Goal: Transaction & Acquisition: Book appointment/travel/reservation

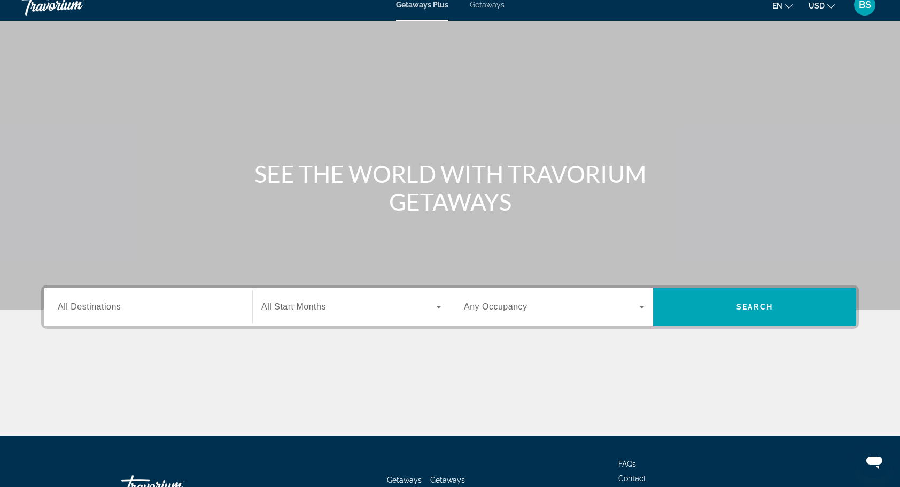
scroll to position [90, 0]
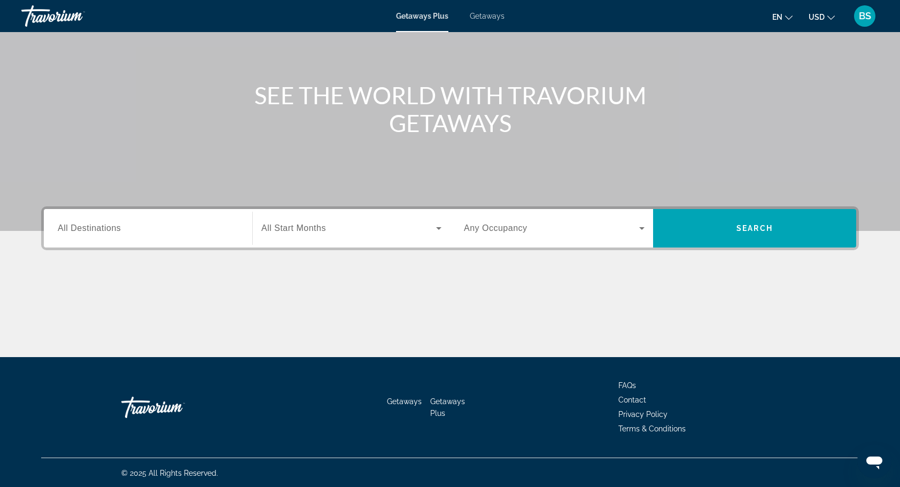
click at [186, 232] on input "Destination All Destinations" at bounding box center [148, 228] width 181 height 13
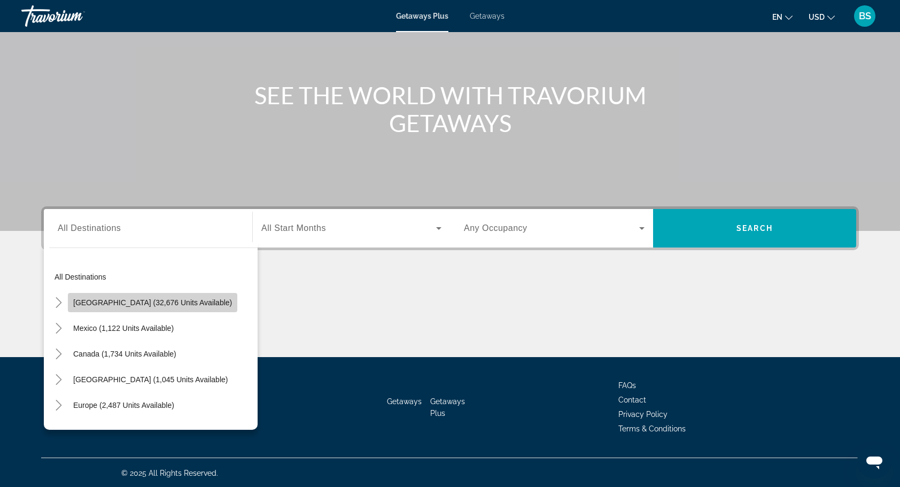
click at [170, 304] on span "[GEOGRAPHIC_DATA] (32,676 units available)" at bounding box center [152, 302] width 159 height 9
type input "**********"
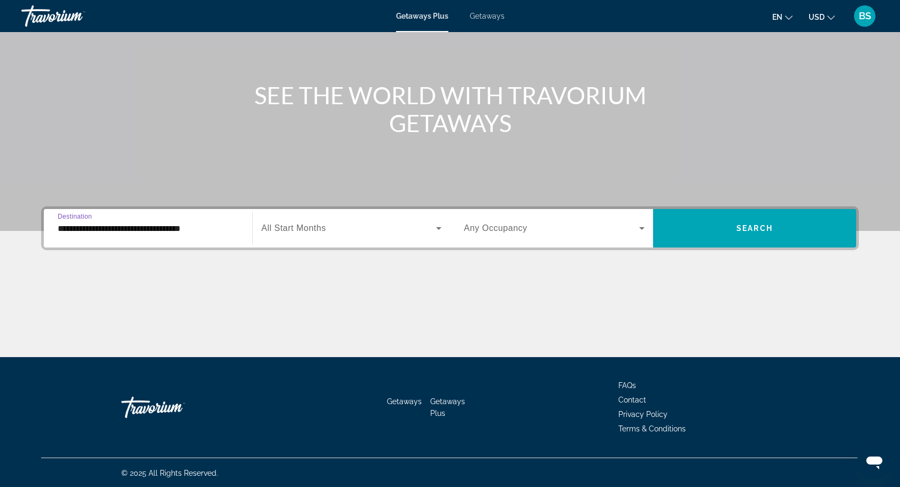
click at [375, 223] on span "Search widget" at bounding box center [348, 228] width 175 height 13
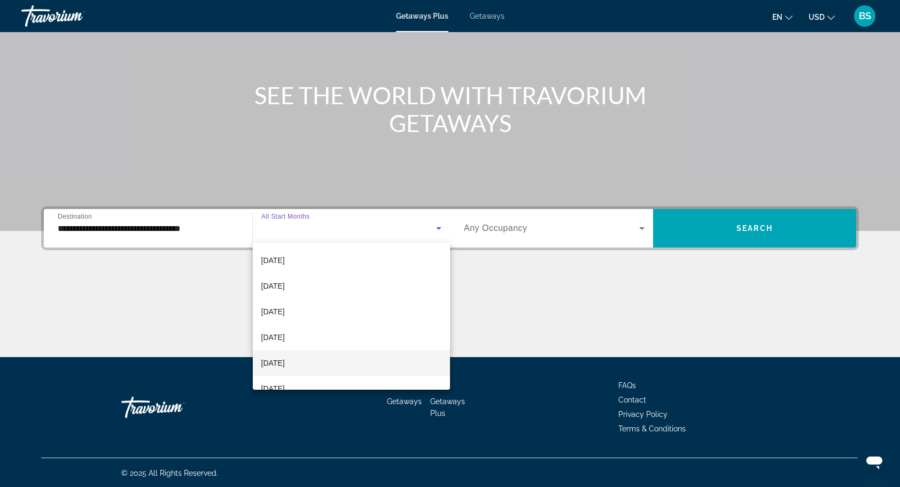
scroll to position [53, 0]
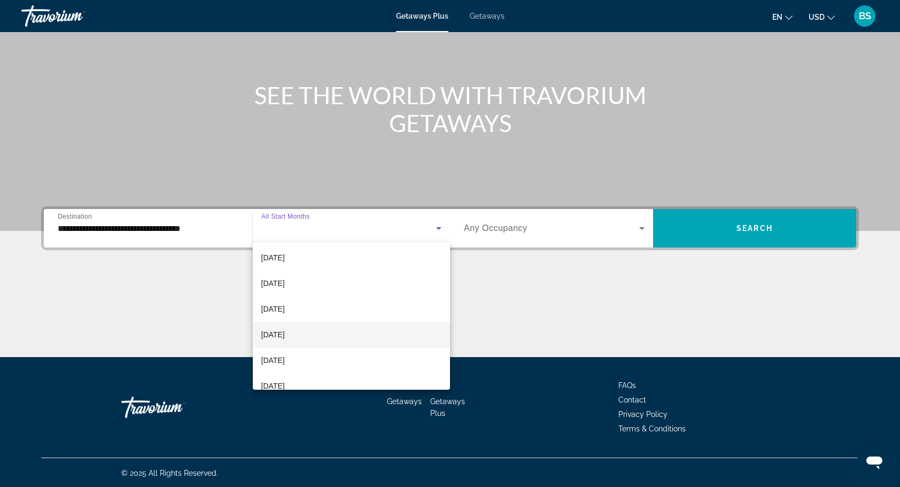
click at [333, 332] on mat-option "[DATE]" at bounding box center [352, 335] width 198 height 26
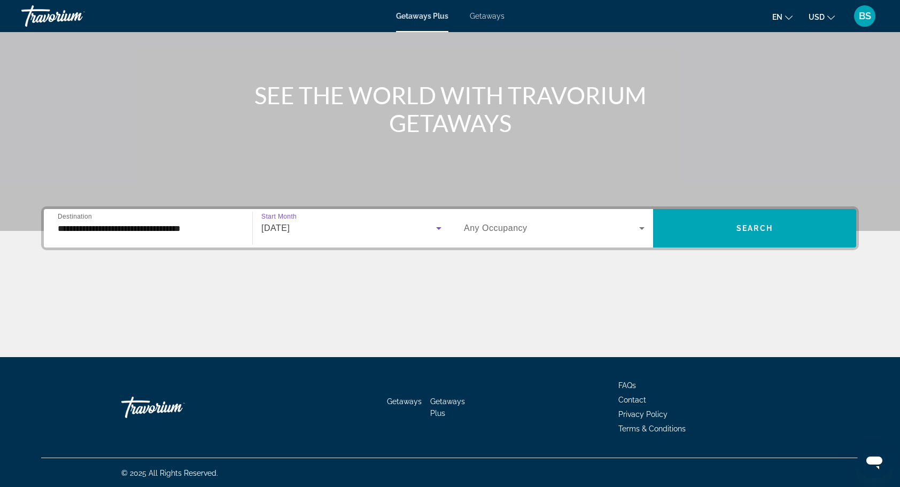
click at [598, 229] on span "Search widget" at bounding box center [551, 228] width 175 height 13
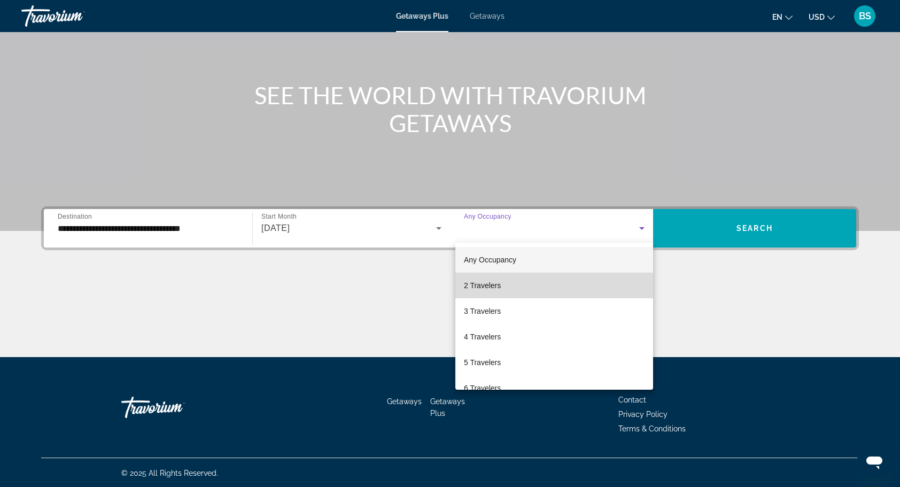
click at [575, 287] on mat-option "2 Travelers" at bounding box center [554, 285] width 198 height 26
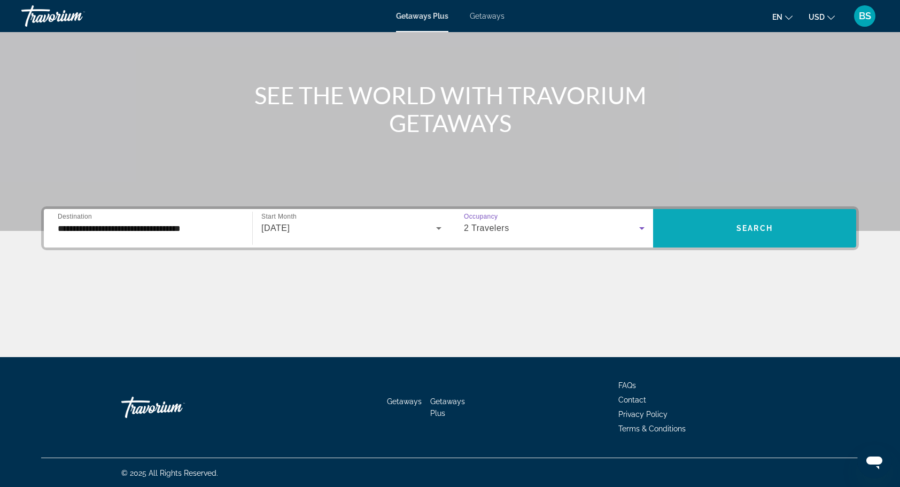
click at [744, 228] on span "Search" at bounding box center [754, 228] width 36 height 9
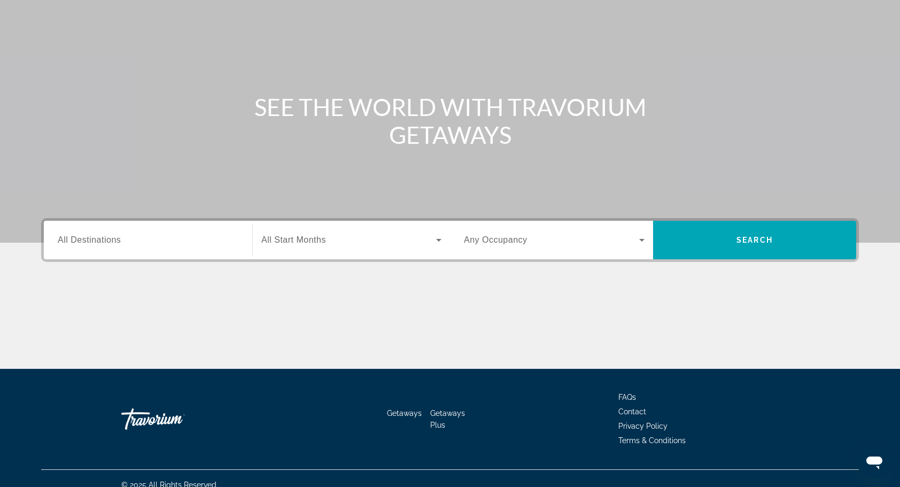
scroll to position [90, 0]
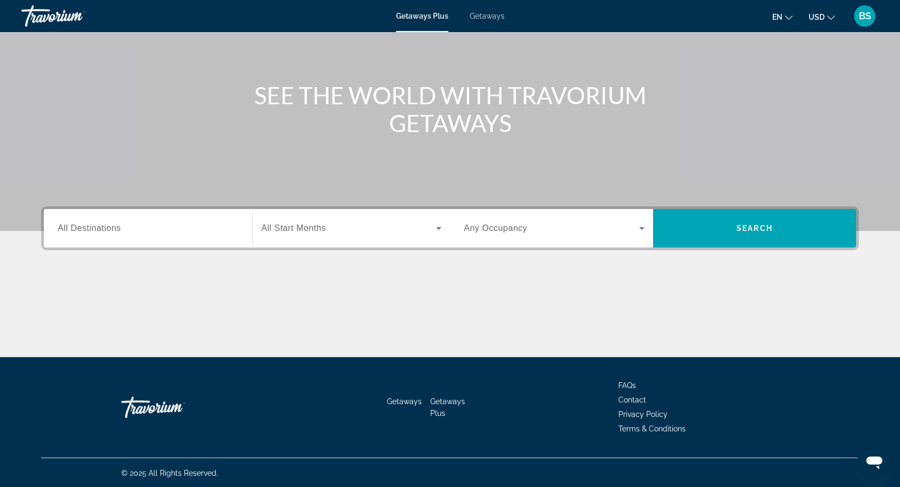
click at [152, 237] on div "Search widget" at bounding box center [148, 228] width 181 height 30
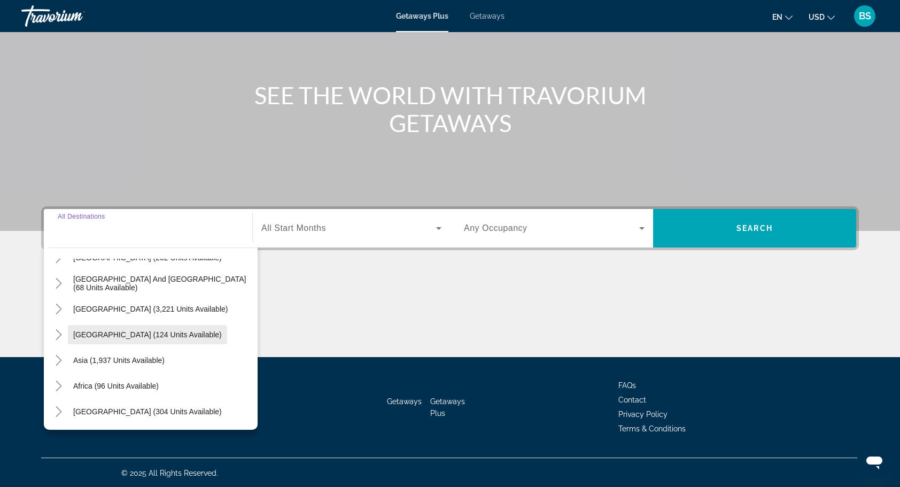
scroll to position [0, 0]
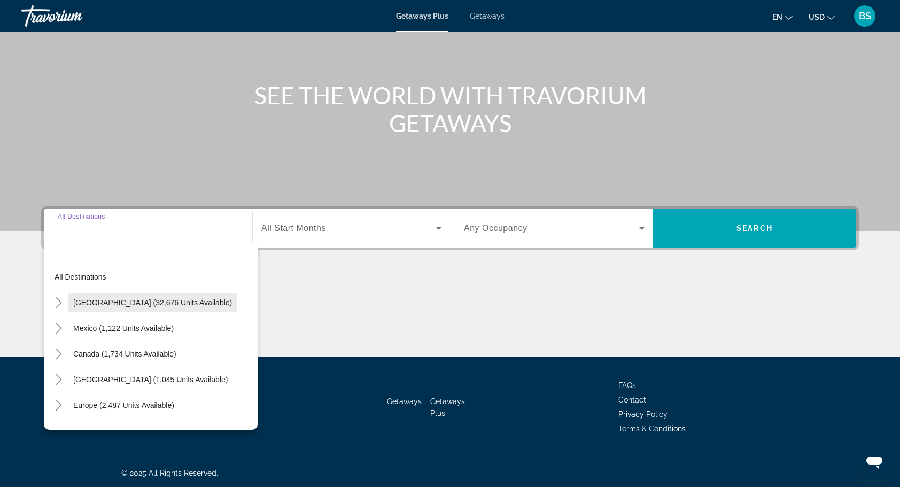
click at [146, 301] on span "[GEOGRAPHIC_DATA] (32,676 units available)" at bounding box center [152, 302] width 159 height 9
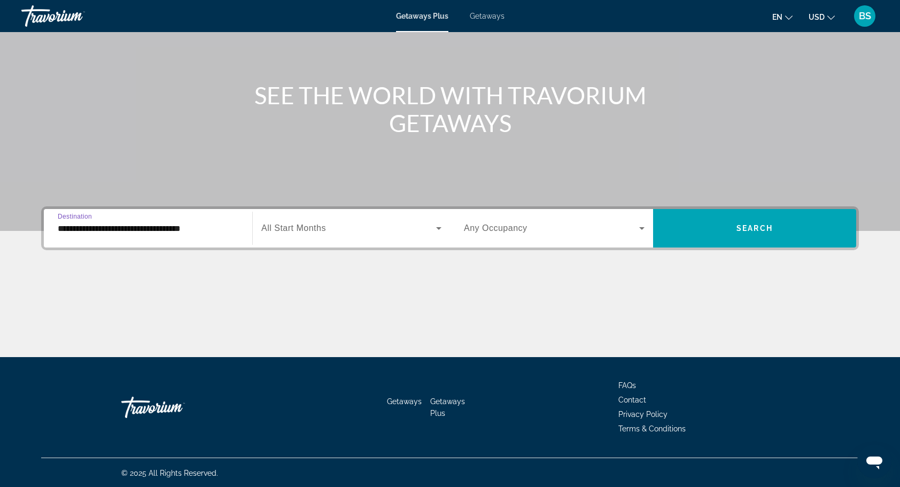
click at [214, 232] on input "**********" at bounding box center [148, 228] width 181 height 13
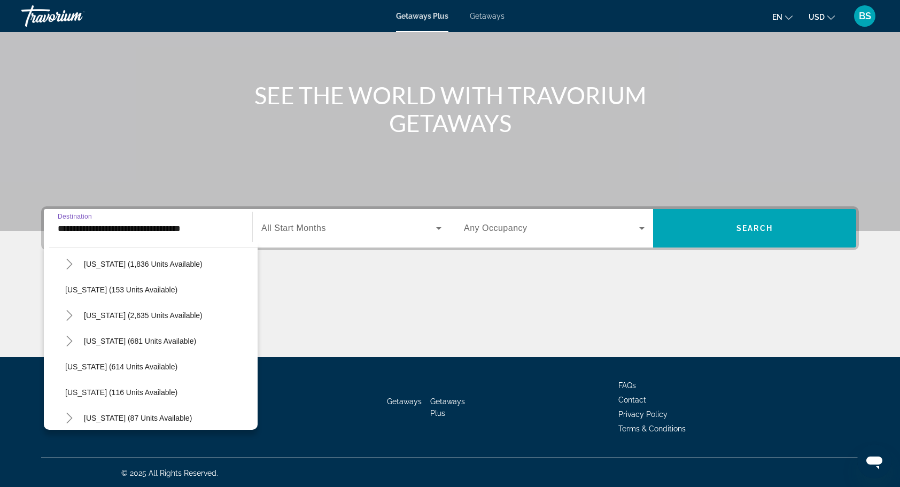
scroll to position [534, 0]
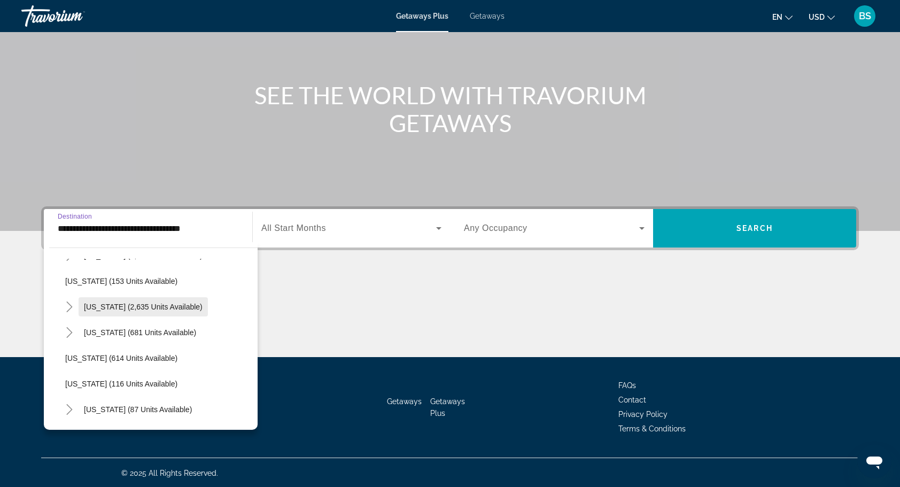
click at [145, 306] on span "[US_STATE] (2,635 units available)" at bounding box center [143, 306] width 119 height 9
type input "**********"
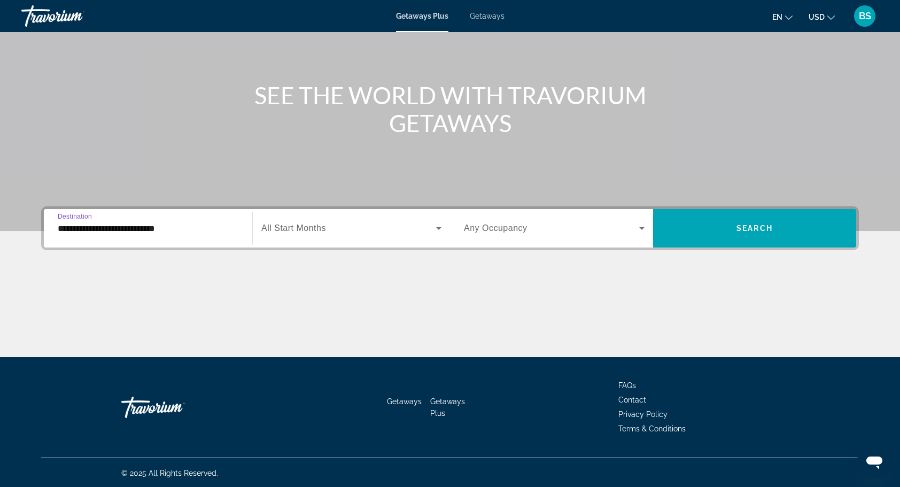
click at [222, 227] on input "**********" at bounding box center [148, 228] width 181 height 13
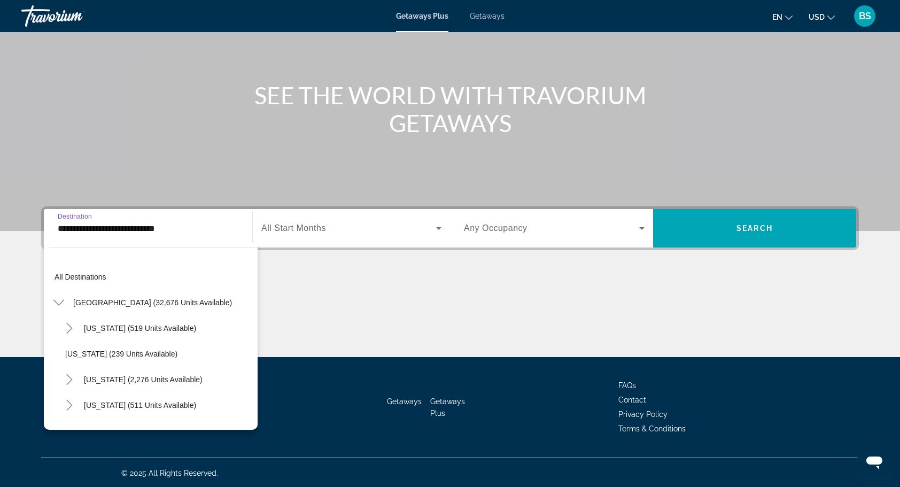
scroll to position [500, 0]
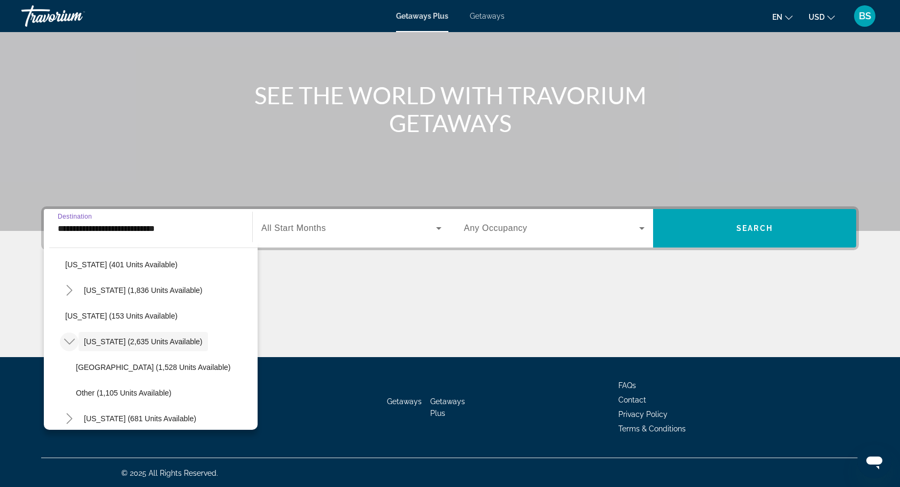
click at [66, 337] on icon "Toggle Nevada (2,635 units available)" at bounding box center [69, 341] width 11 height 11
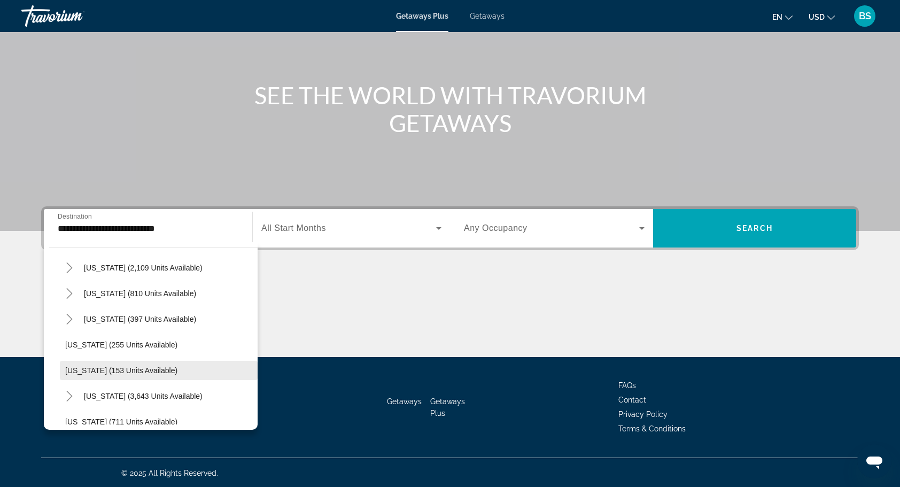
scroll to position [820, 0]
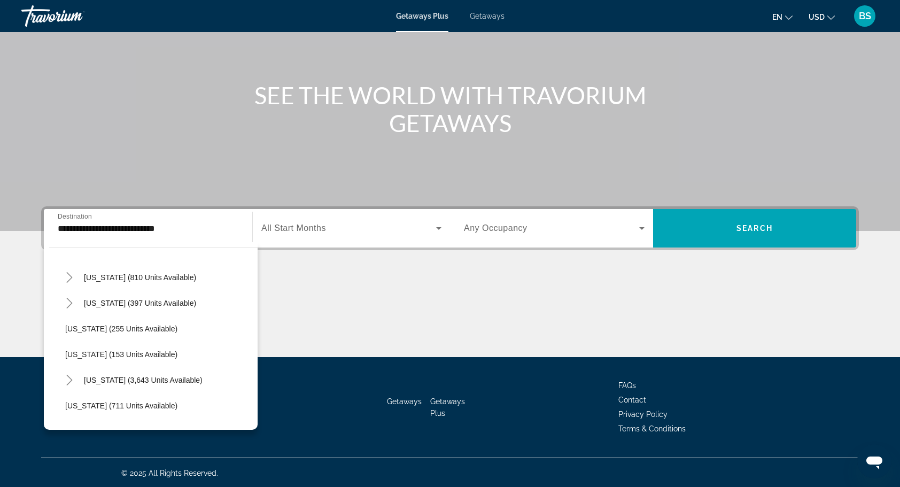
click at [420, 227] on span "Search widget" at bounding box center [348, 228] width 175 height 13
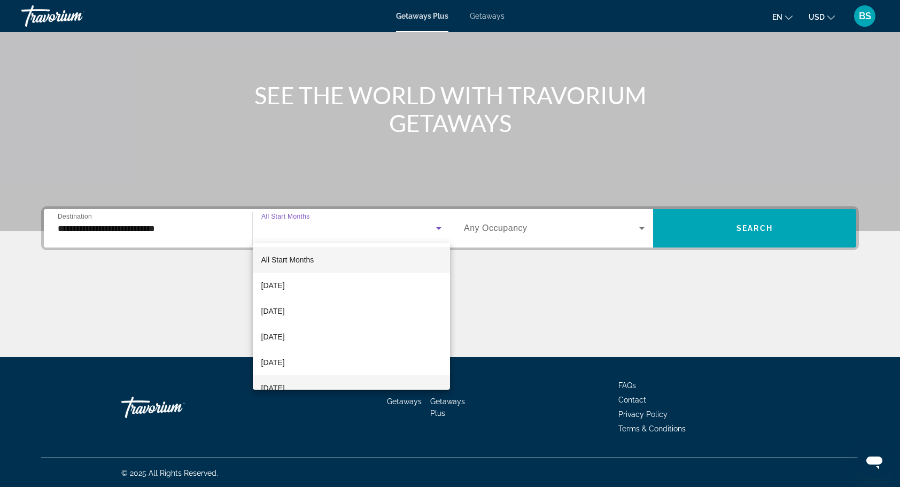
click at [312, 381] on mat-option "January 2026" at bounding box center [352, 388] width 198 height 26
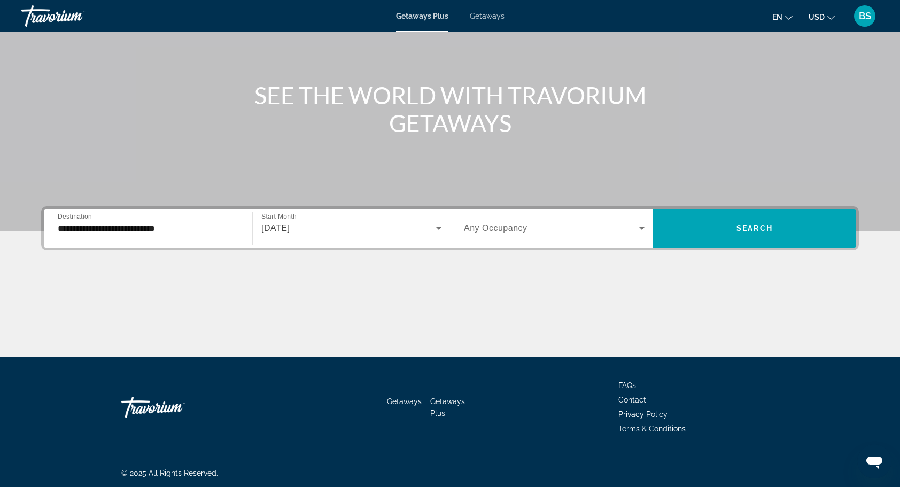
click at [601, 220] on div "Search widget" at bounding box center [554, 228] width 181 height 30
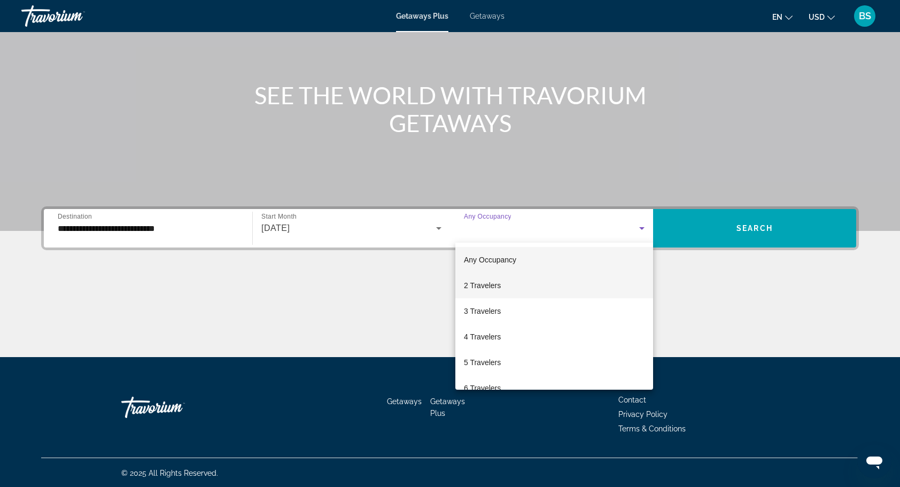
click at [543, 286] on mat-option "2 Travelers" at bounding box center [554, 285] width 198 height 26
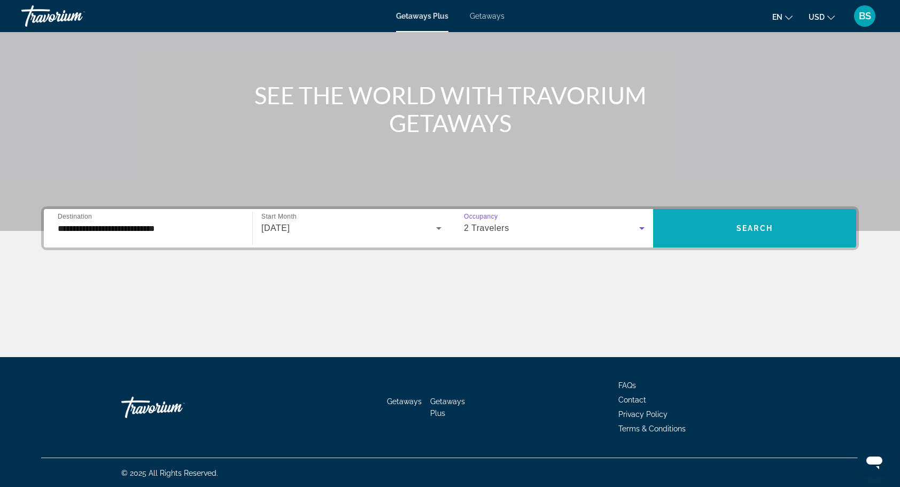
click at [712, 231] on span "Search widget" at bounding box center [754, 228] width 203 height 26
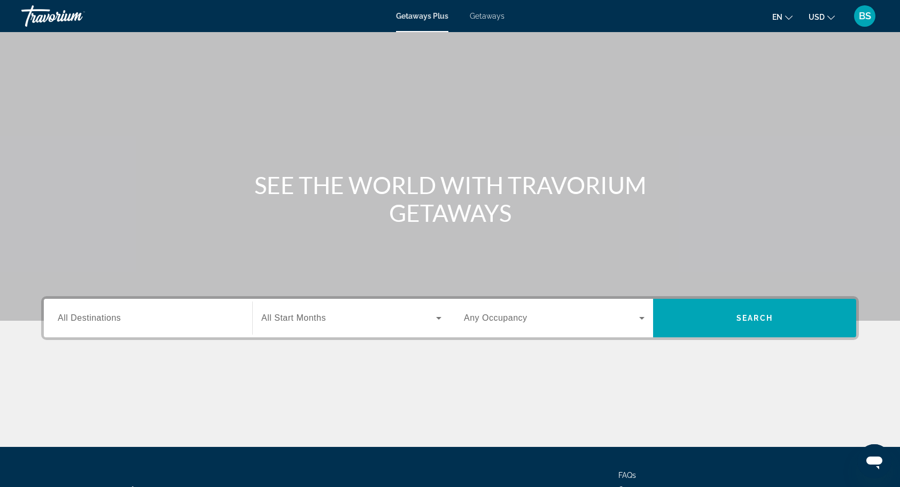
click at [483, 15] on span "Getaways" at bounding box center [487, 16] width 35 height 9
click at [414, 14] on span "Getaways Plus" at bounding box center [422, 16] width 52 height 9
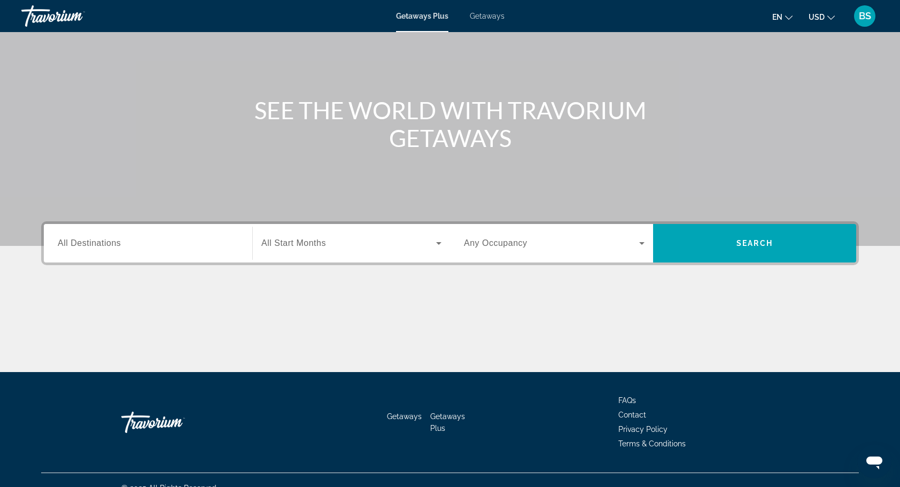
scroll to position [90, 0]
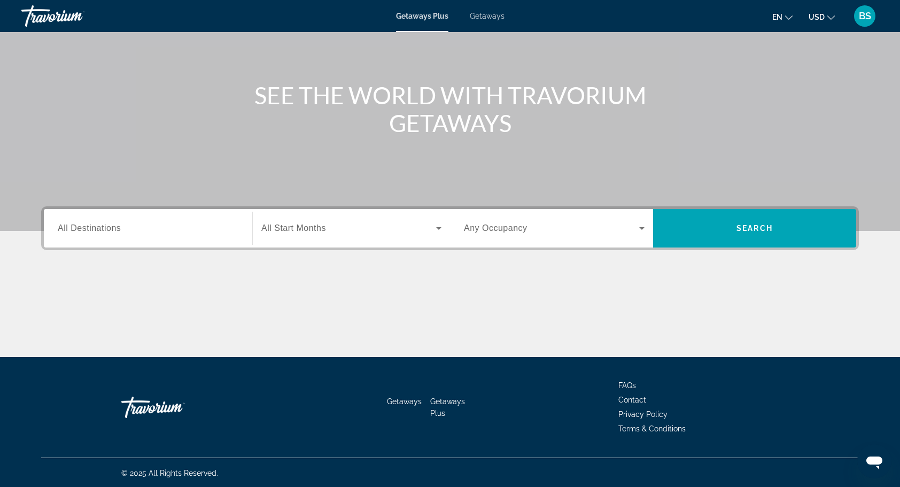
click at [127, 226] on input "Destination All Destinations" at bounding box center [148, 228] width 181 height 13
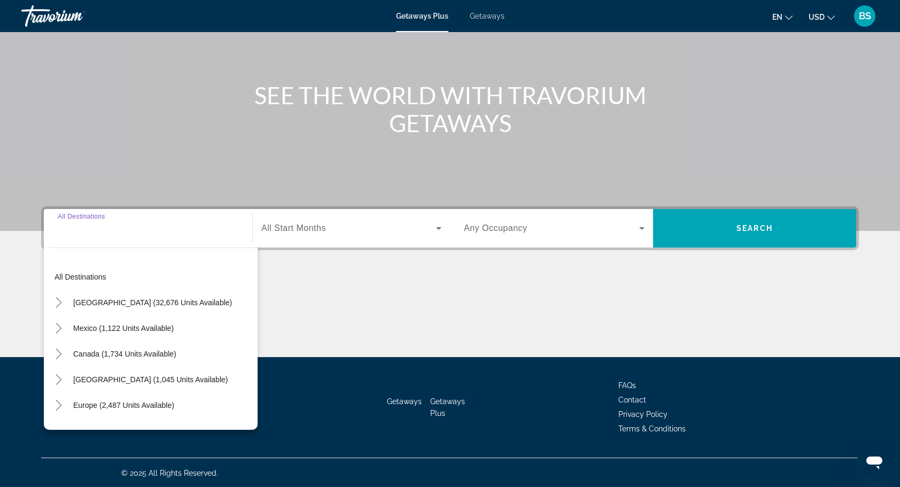
click at [123, 233] on input "Destination All Destinations" at bounding box center [148, 228] width 181 height 13
click at [121, 302] on span "[GEOGRAPHIC_DATA] (32,676 units available)" at bounding box center [152, 302] width 159 height 9
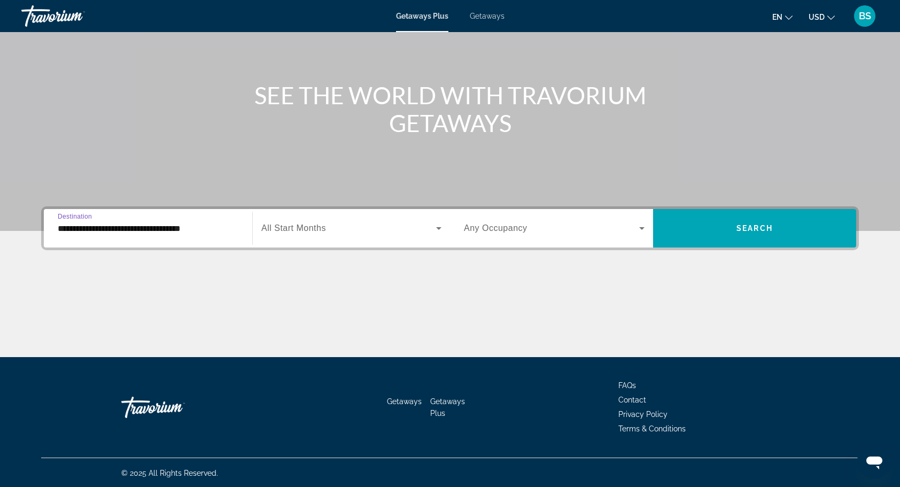
click at [203, 228] on input "**********" at bounding box center [148, 228] width 181 height 13
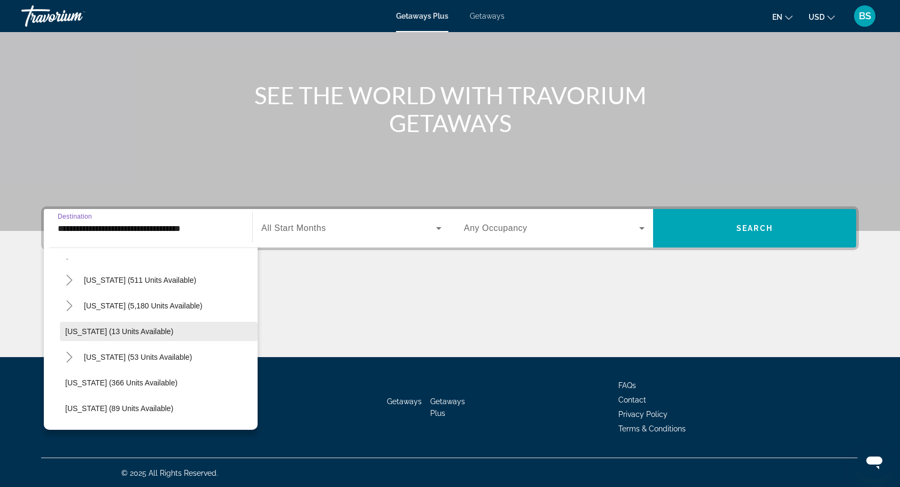
scroll to position [160, 0]
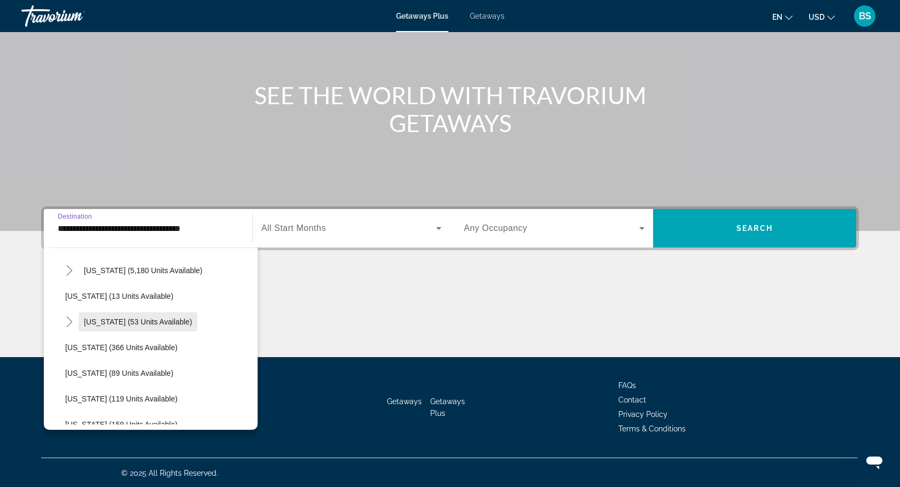
click at [157, 323] on span "Hawaii (53 units available)" at bounding box center [138, 321] width 108 height 9
type input "**********"
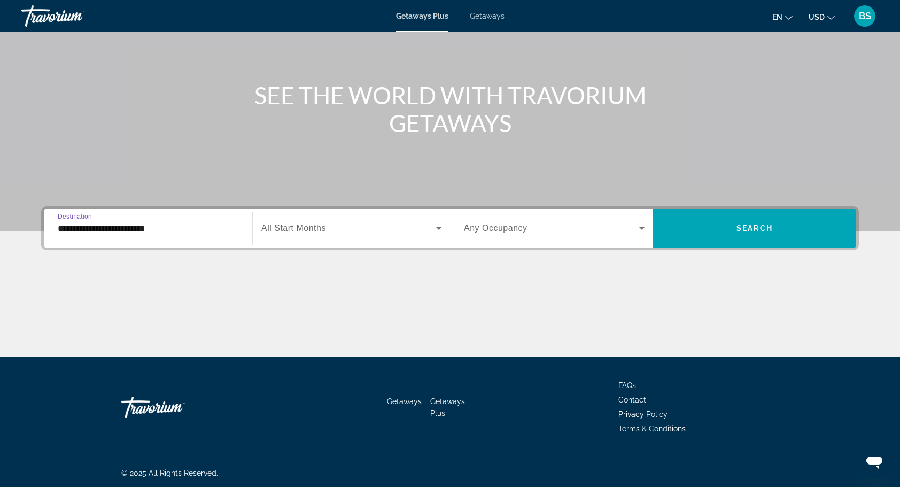
click at [420, 222] on span "Search widget" at bounding box center [348, 228] width 175 height 13
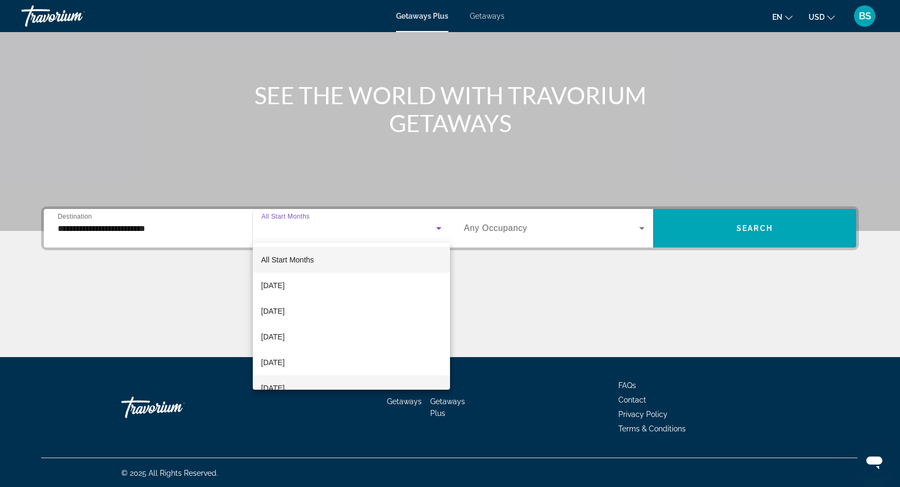
click at [285, 383] on span "January 2026" at bounding box center [273, 387] width 24 height 13
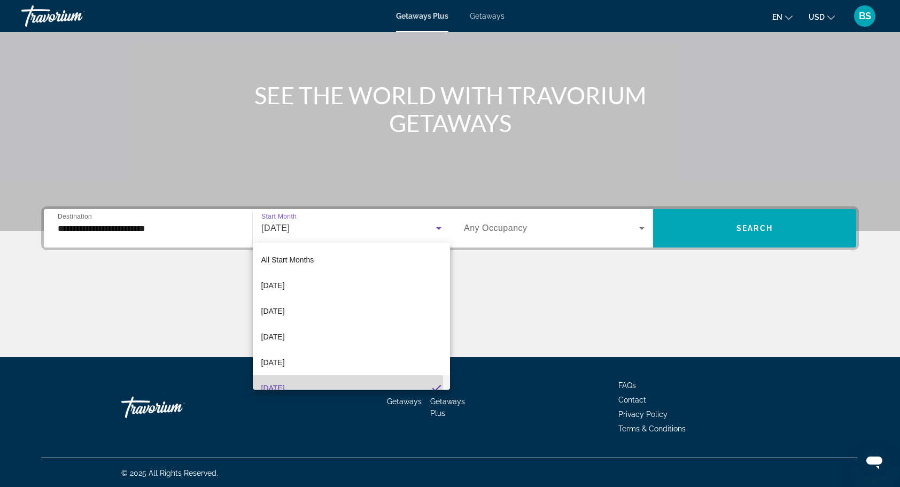
scroll to position [11, 0]
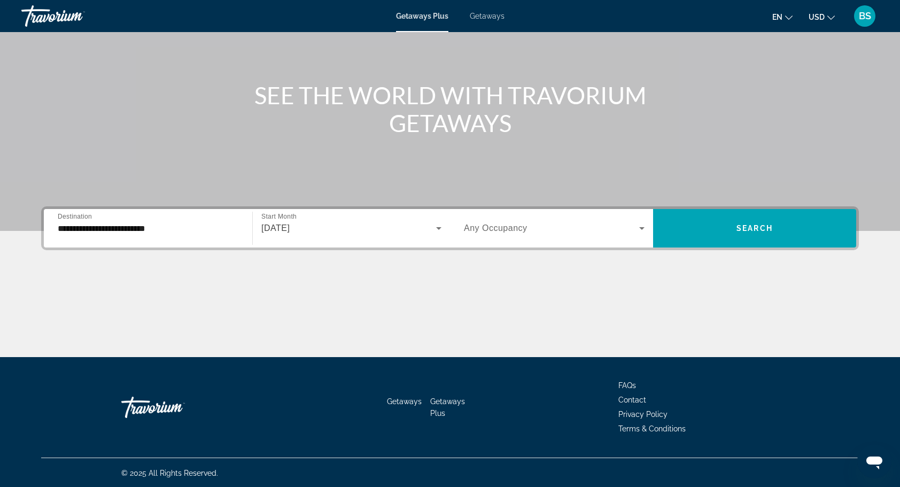
click at [545, 237] on div "Search widget" at bounding box center [554, 228] width 181 height 30
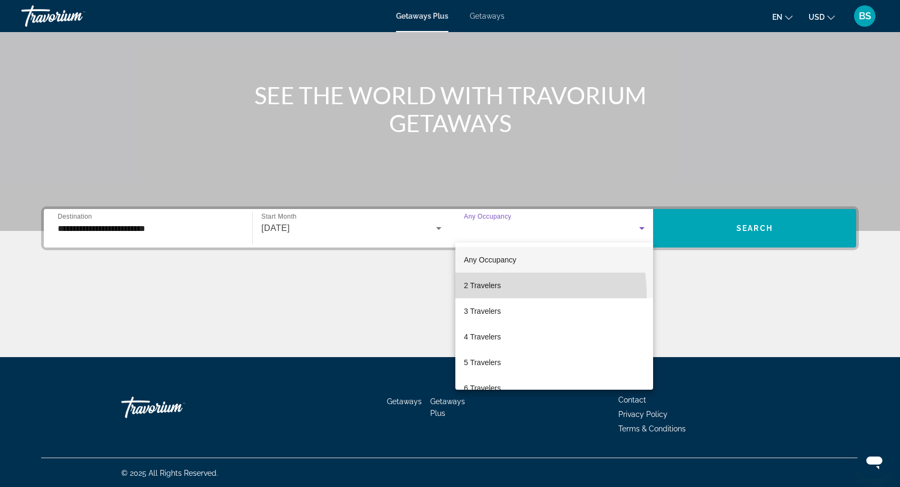
click at [516, 293] on mat-option "2 Travelers" at bounding box center [554, 285] width 198 height 26
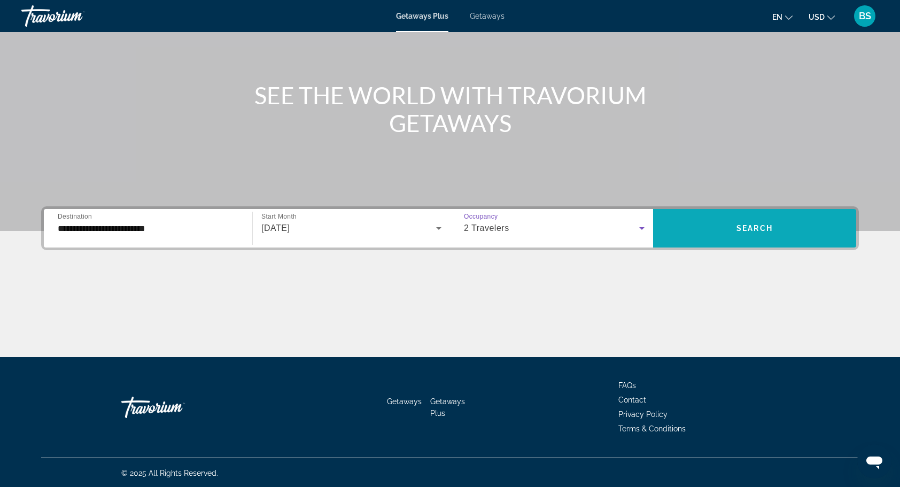
click at [736, 232] on span "Search widget" at bounding box center [754, 228] width 203 height 26
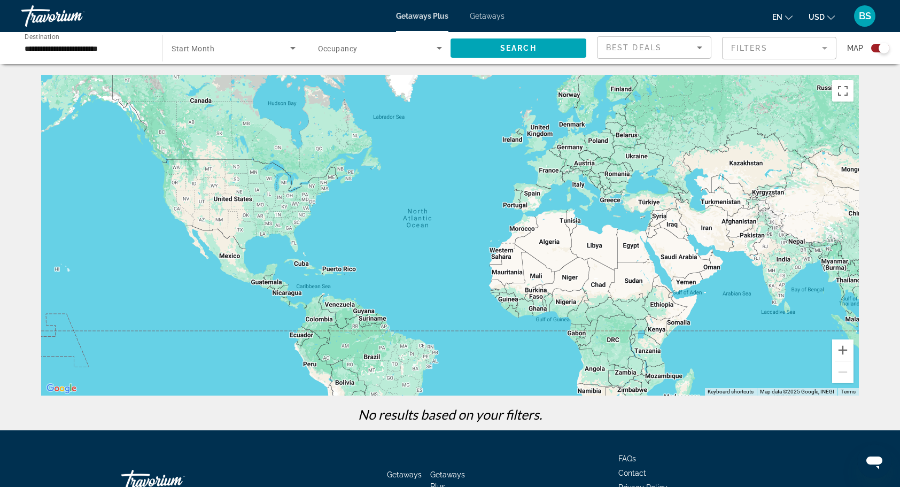
click at [276, 52] on span "Search widget" at bounding box center [230, 48] width 118 height 13
click at [252, 84] on mat-option "All Start Months" at bounding box center [233, 80] width 141 height 26
click at [401, 50] on span "Search widget" at bounding box center [377, 48] width 119 height 13
click at [392, 85] on mat-option "Any Occupancy" at bounding box center [379, 80] width 141 height 26
click at [512, 44] on span "Search" at bounding box center [518, 48] width 36 height 9
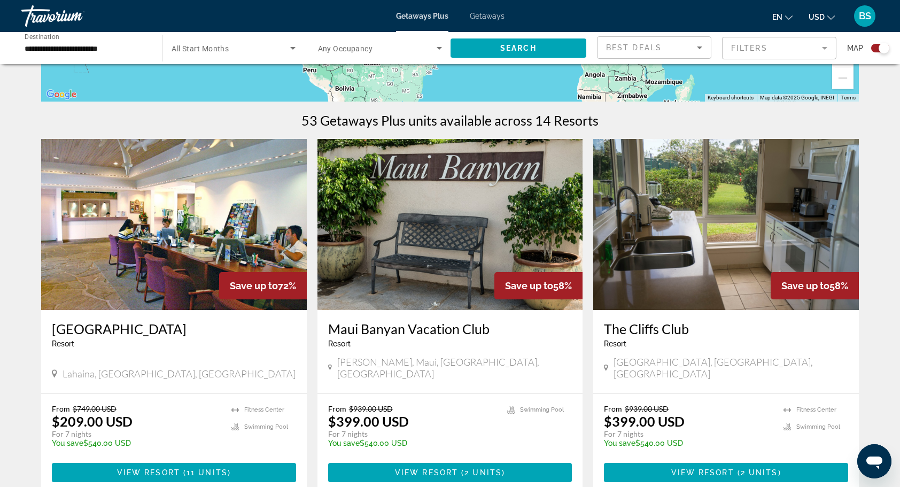
scroll to position [374, 0]
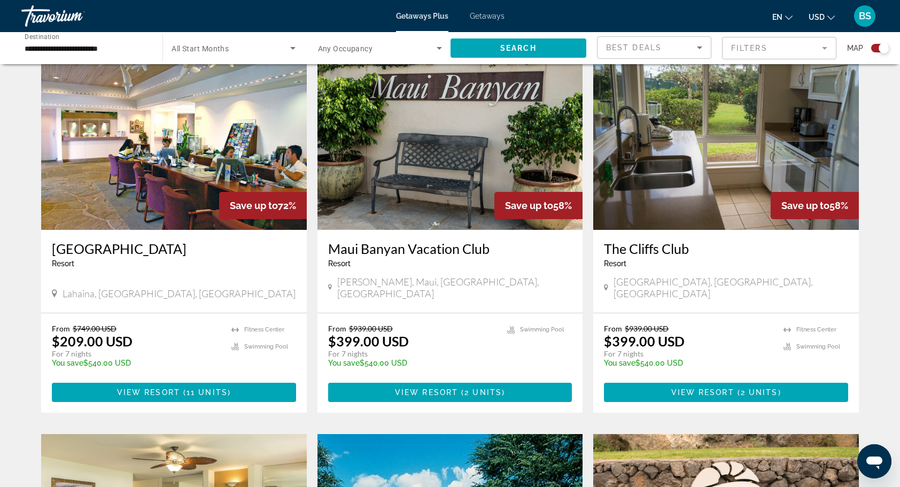
click at [420, 42] on span "Search widget" at bounding box center [377, 48] width 119 height 13
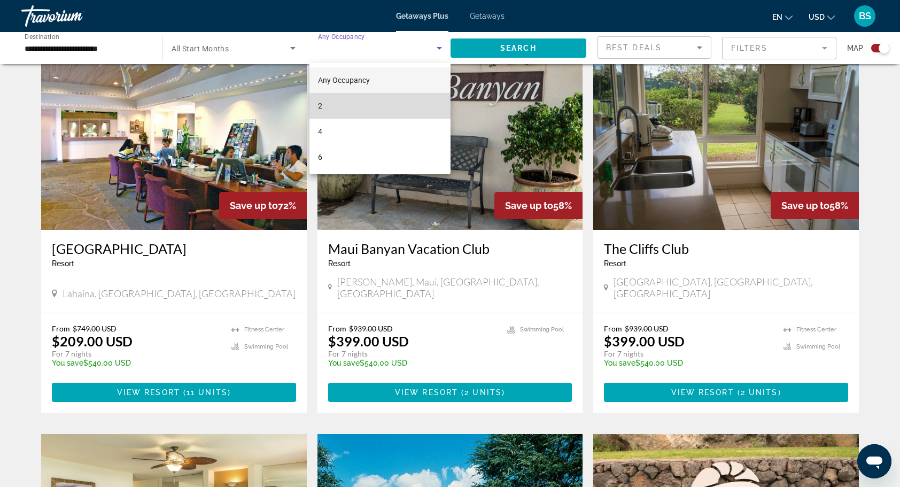
click at [400, 97] on mat-option "2" at bounding box center [379, 106] width 141 height 26
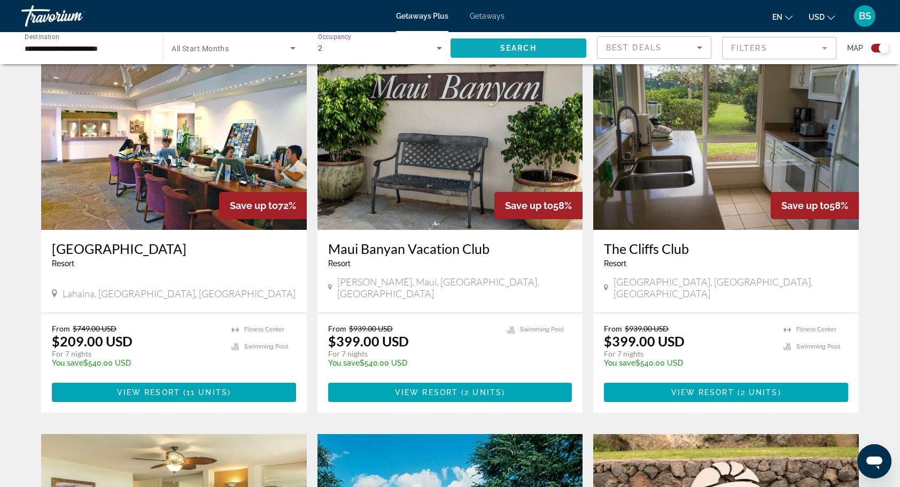
click at [515, 46] on span "Search" at bounding box center [518, 48] width 36 height 9
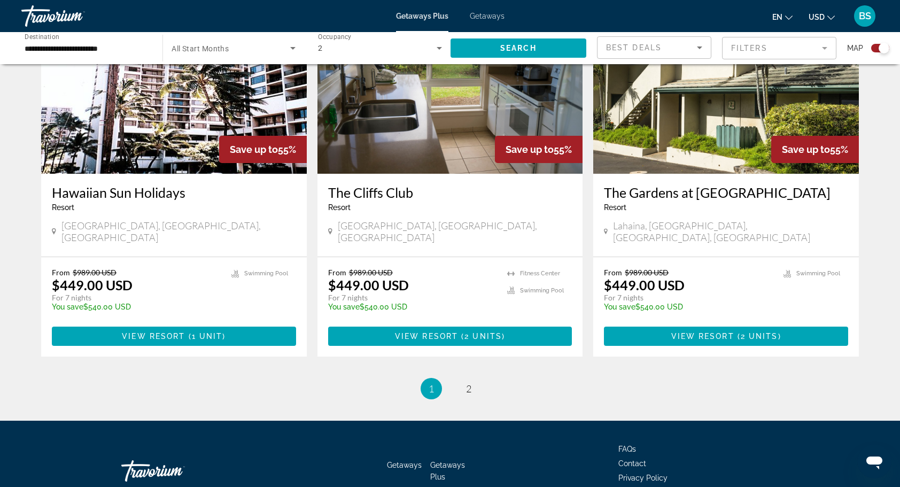
scroll to position [1572, 0]
click at [471, 379] on link "page 2" at bounding box center [468, 388] width 19 height 19
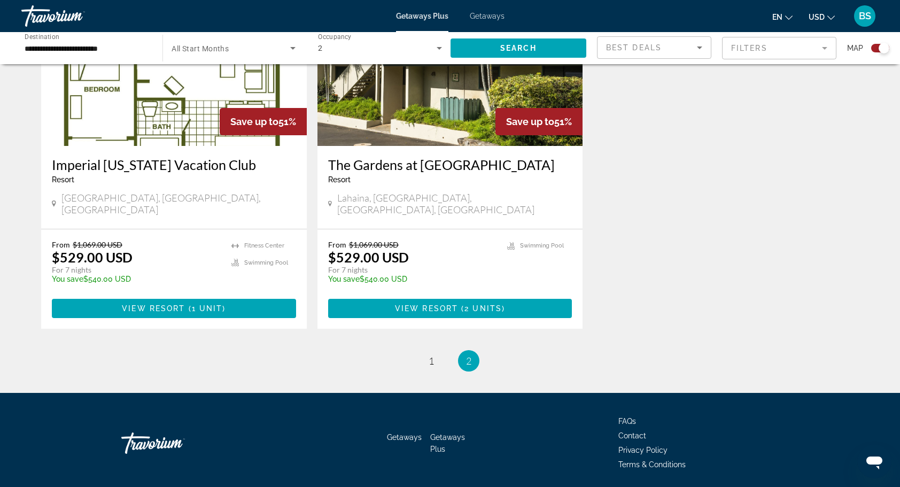
scroll to position [481, 0]
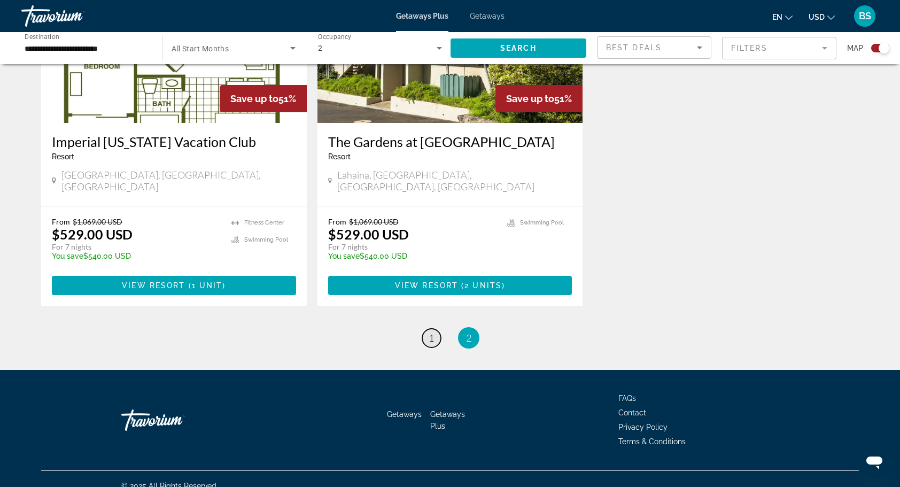
click at [431, 332] on span "1" at bounding box center [430, 338] width 5 height 12
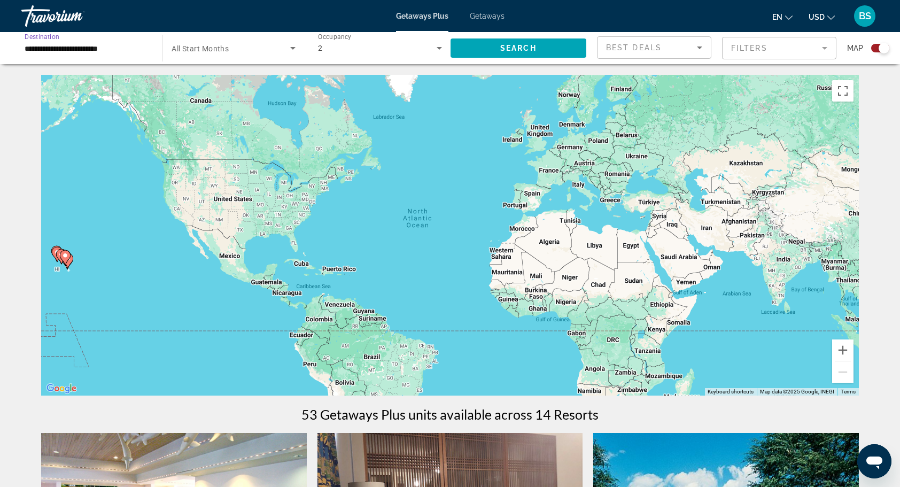
click at [121, 51] on input "**********" at bounding box center [87, 48] width 124 height 13
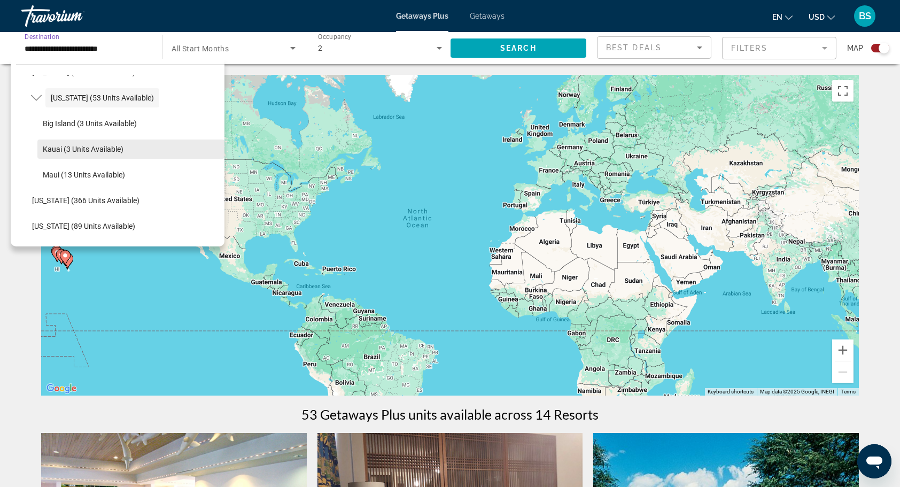
scroll to position [194, 0]
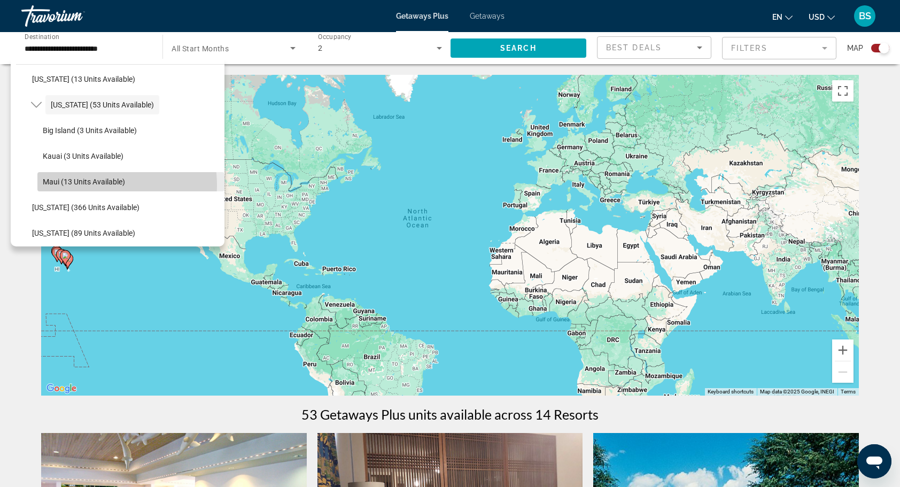
click at [95, 184] on span "Maui (13 units available)" at bounding box center [84, 181] width 82 height 9
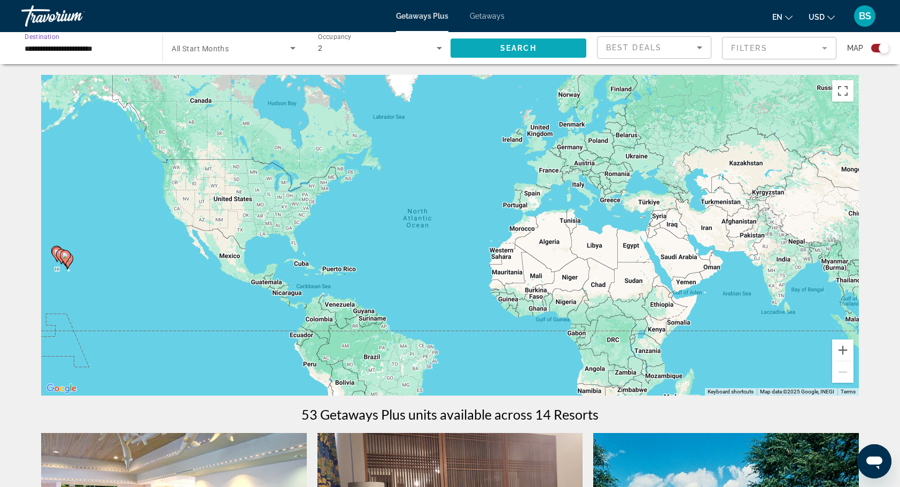
click at [503, 50] on span "Search" at bounding box center [518, 48] width 36 height 9
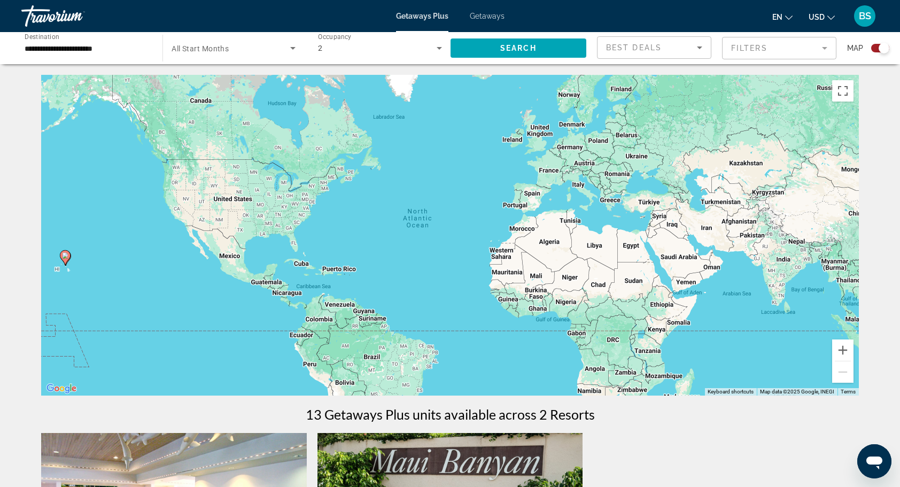
click at [134, 49] on input "**********" at bounding box center [87, 48] width 124 height 13
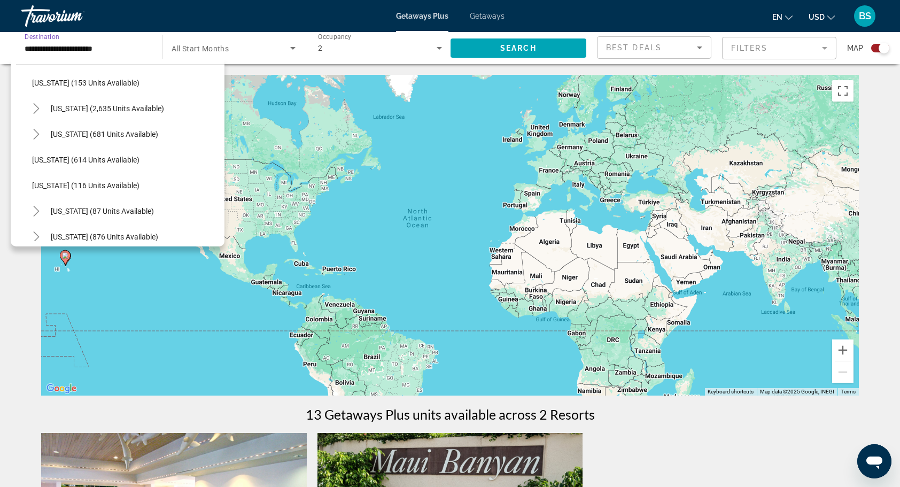
scroll to position [645, 0]
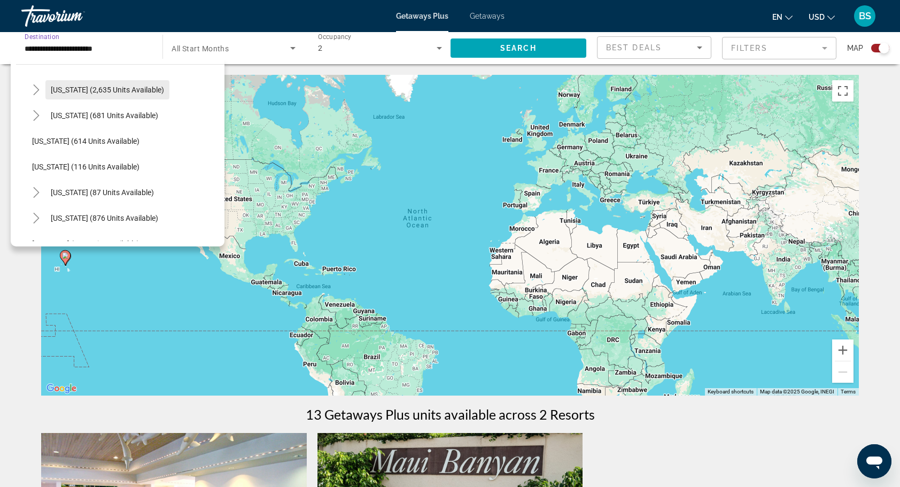
click at [129, 83] on span "Search widget" at bounding box center [107, 90] width 124 height 26
type input "**********"
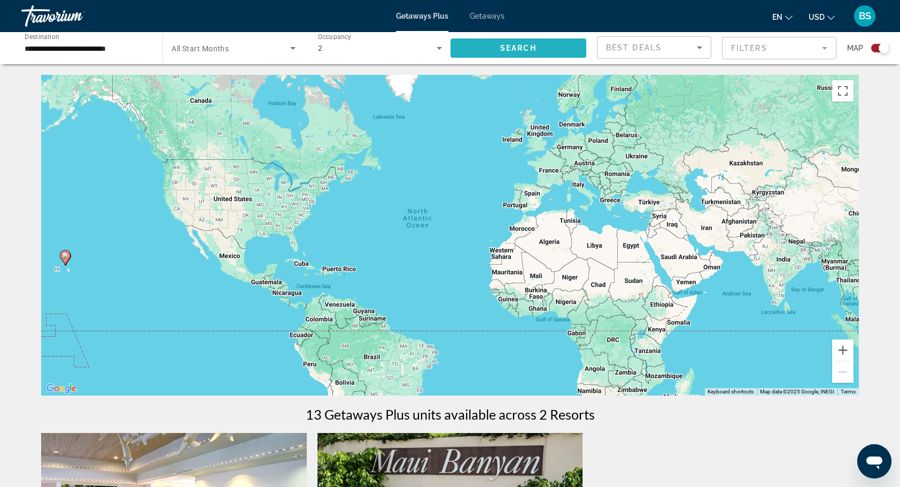
click at [523, 50] on span "Search" at bounding box center [518, 48] width 36 height 9
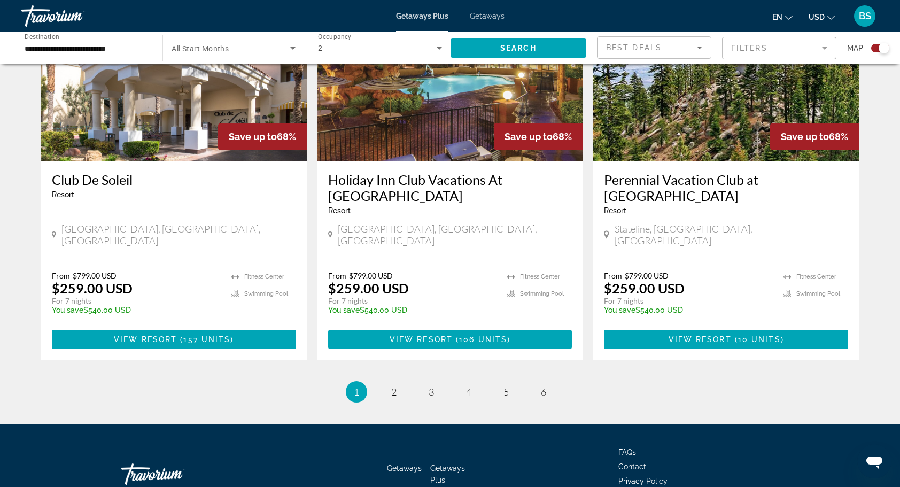
scroll to position [1620, 0]
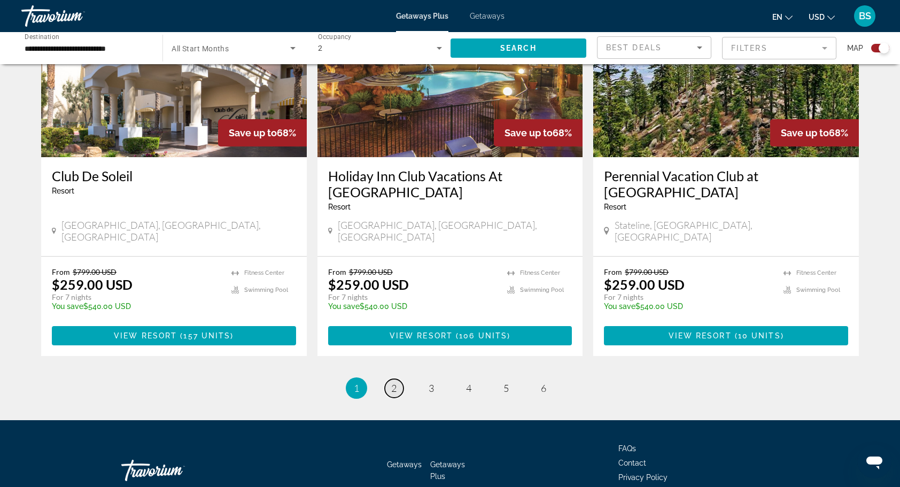
click at [397, 379] on link "page 2" at bounding box center [394, 388] width 19 height 19
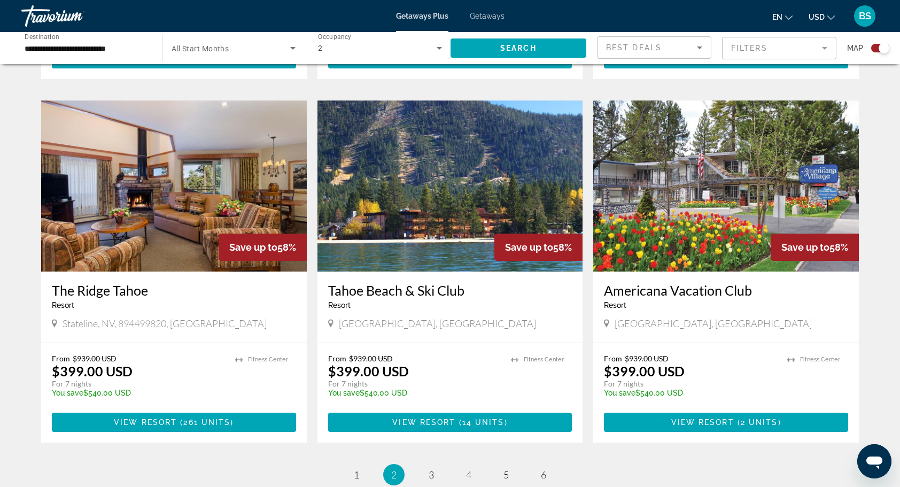
scroll to position [1572, 0]
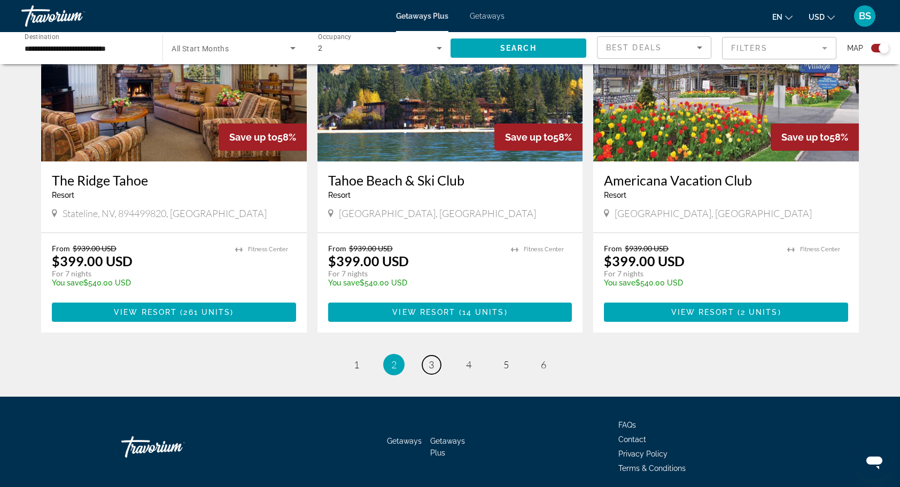
click at [433, 355] on link "page 3" at bounding box center [431, 364] width 19 height 19
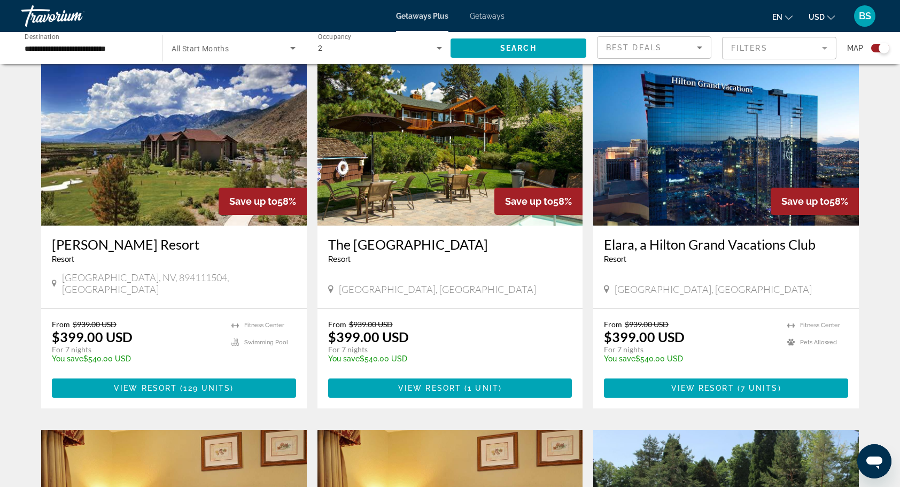
scroll to position [1175, 0]
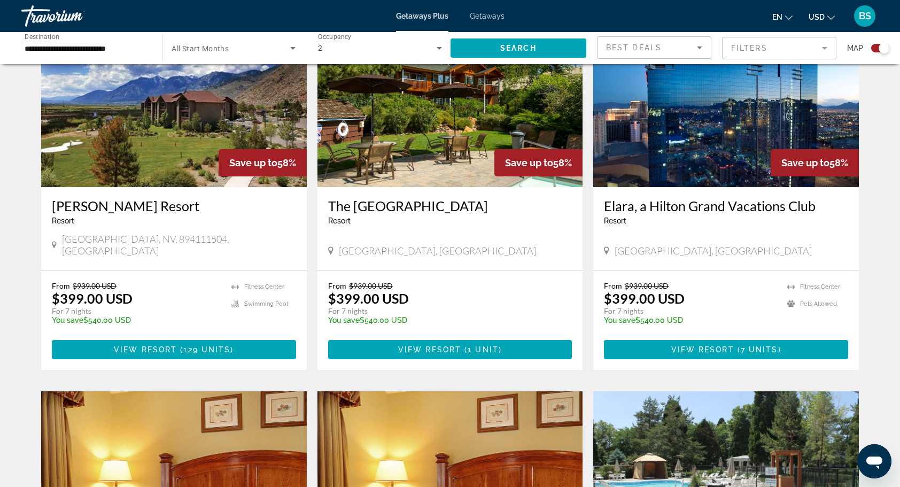
click at [701, 50] on icon "Sort by" at bounding box center [699, 47] width 13 height 13
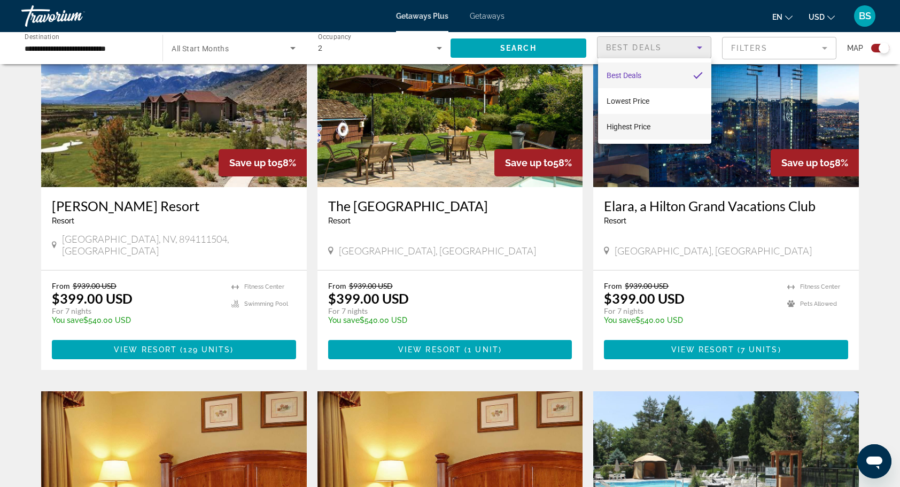
click at [659, 129] on mat-option "Highest Price" at bounding box center [654, 127] width 113 height 26
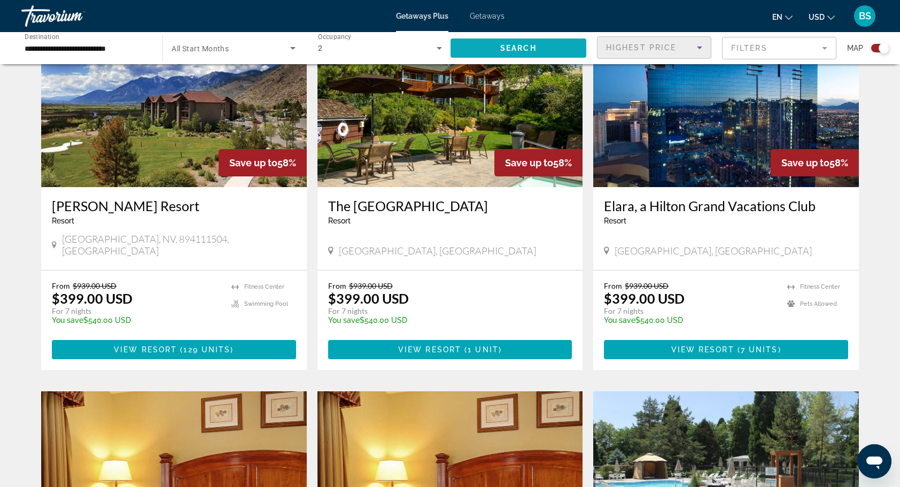
click at [556, 47] on span "Search widget" at bounding box center [518, 48] width 136 height 26
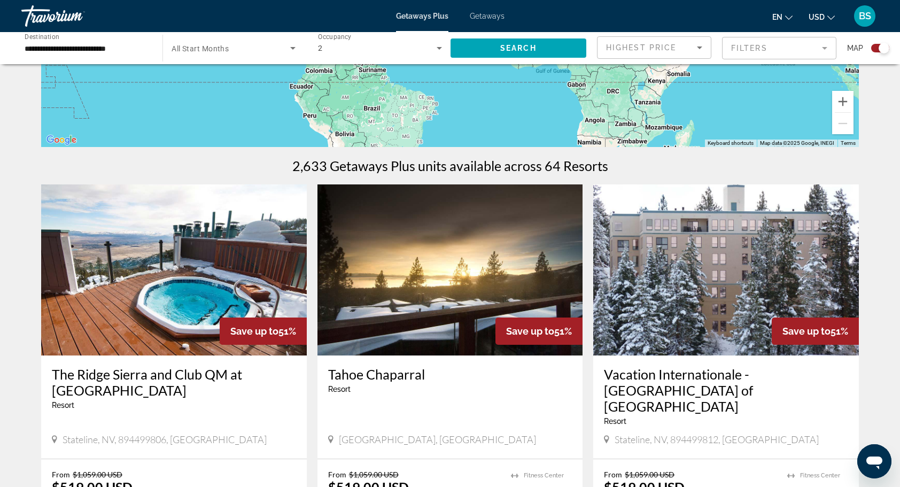
scroll to position [267, 0]
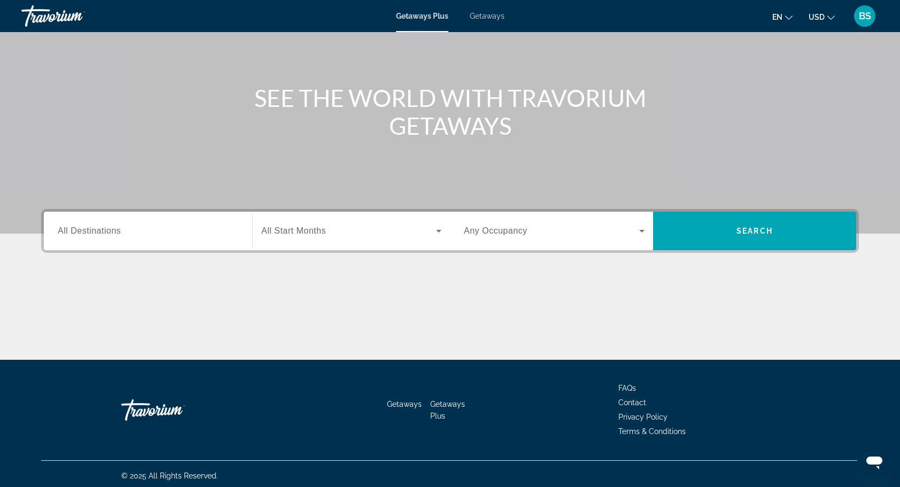
scroll to position [90, 0]
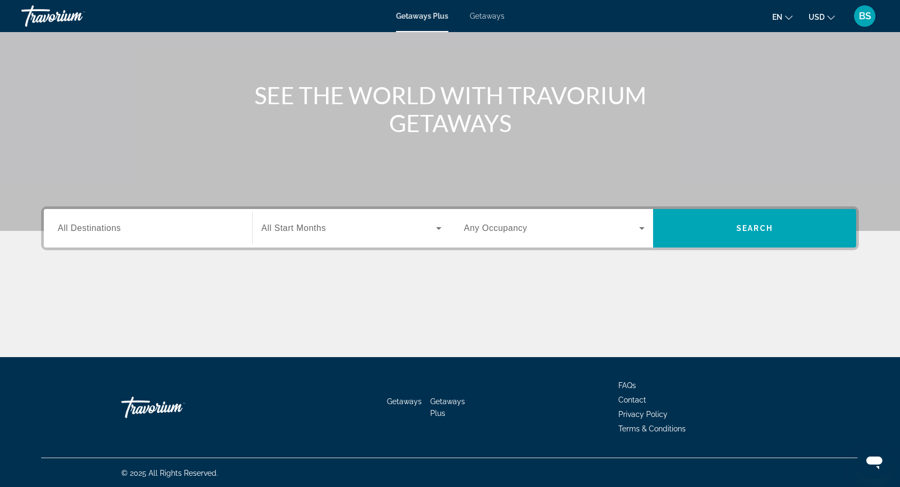
click at [503, 14] on span "Getaways" at bounding box center [487, 16] width 35 height 9
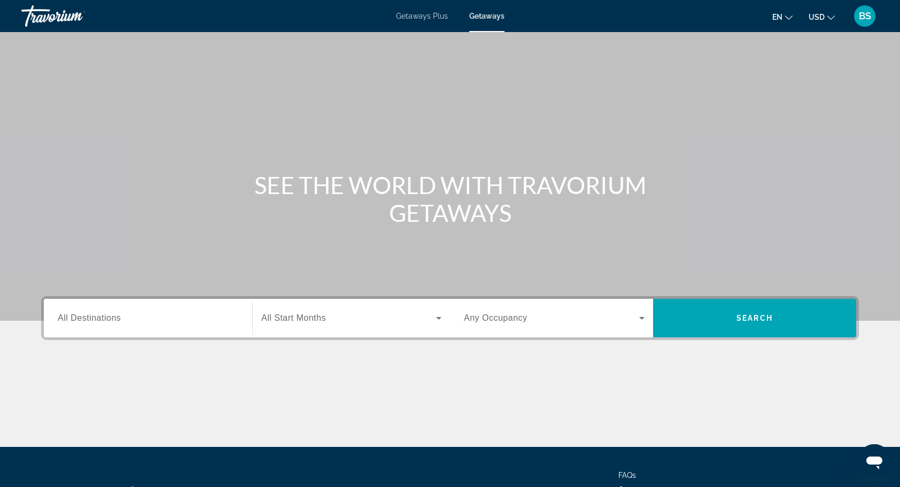
click at [424, 21] on div "Getaways Plus Getaways en English Español Français Italiano Português русский U…" at bounding box center [450, 16] width 900 height 28
click at [418, 14] on span "Getaways Plus" at bounding box center [422, 16] width 52 height 9
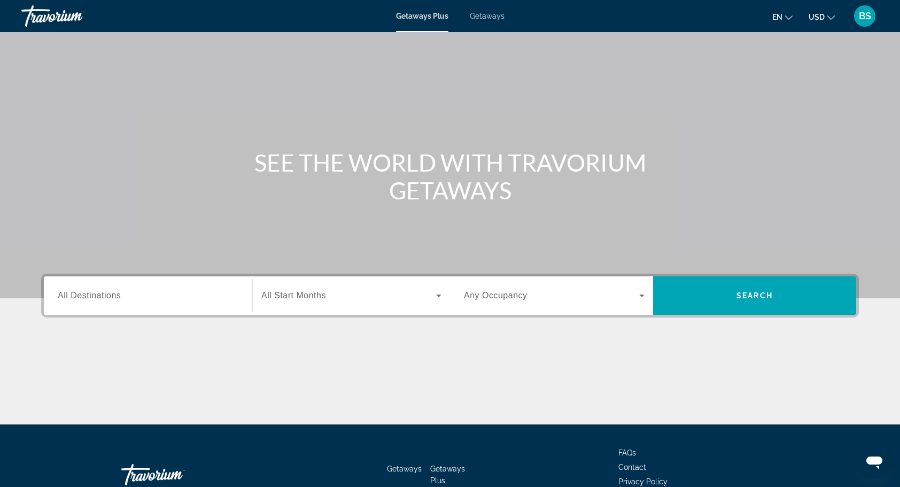
scroll to position [90, 0]
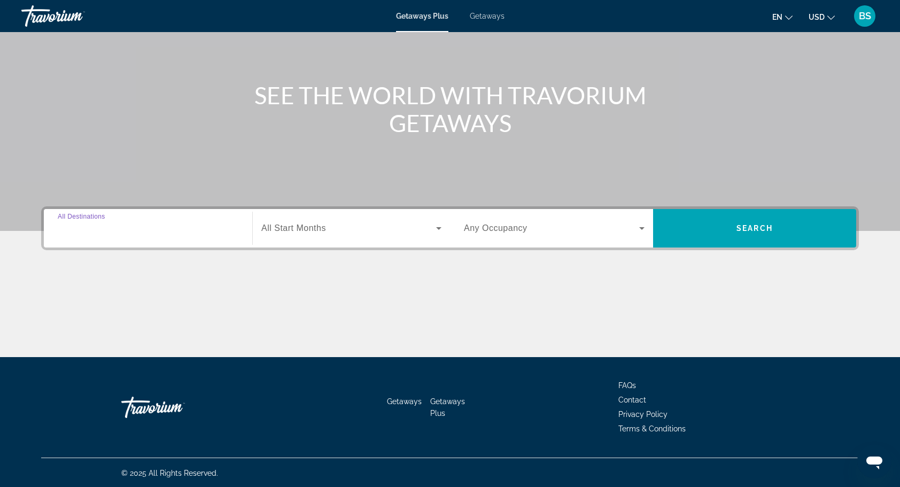
click at [206, 223] on input "Destination All Destinations" at bounding box center [148, 228] width 181 height 13
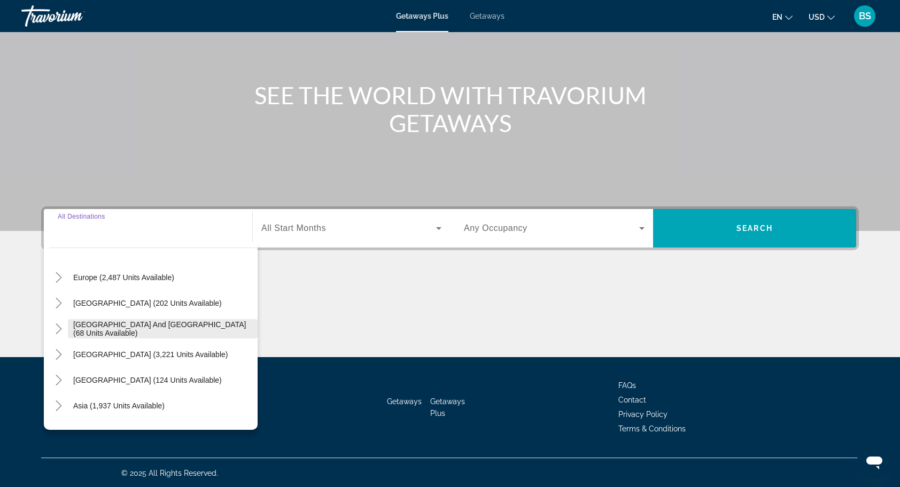
scroll to position [13, 0]
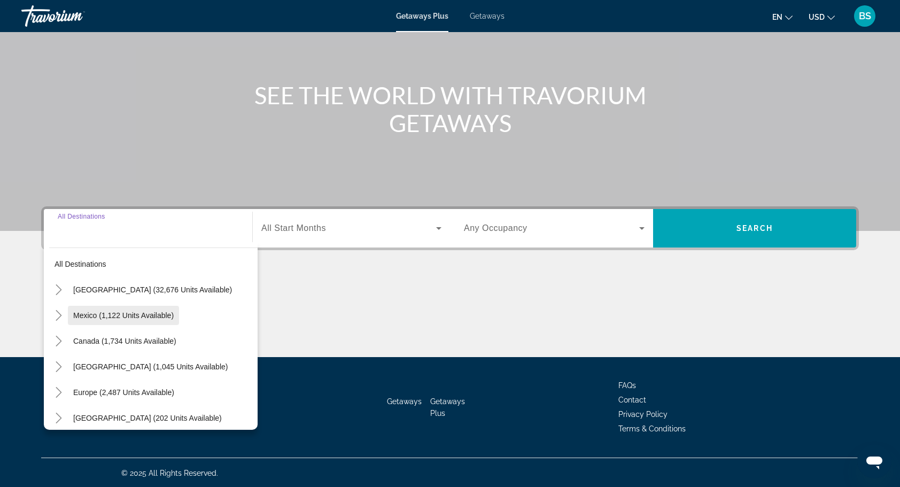
click at [134, 311] on span "Mexico (1,122 units available)" at bounding box center [123, 315] width 100 height 9
type input "**********"
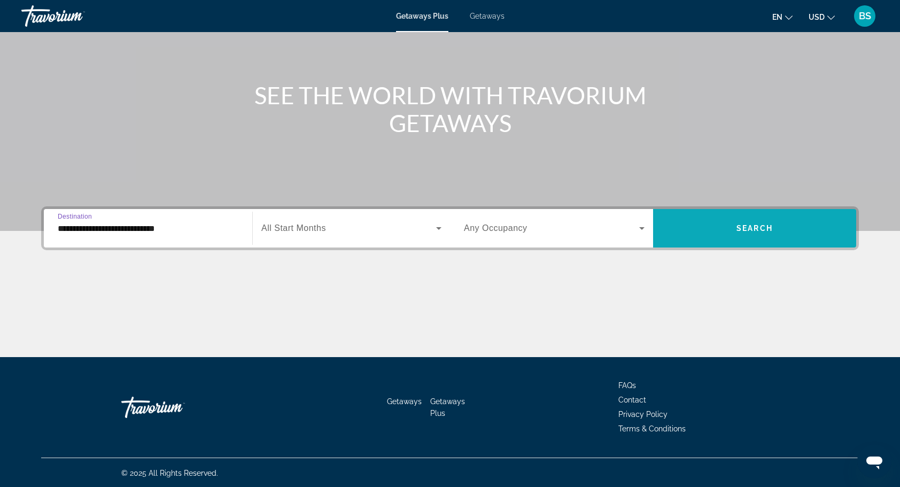
click at [735, 225] on span "Search widget" at bounding box center [754, 228] width 203 height 26
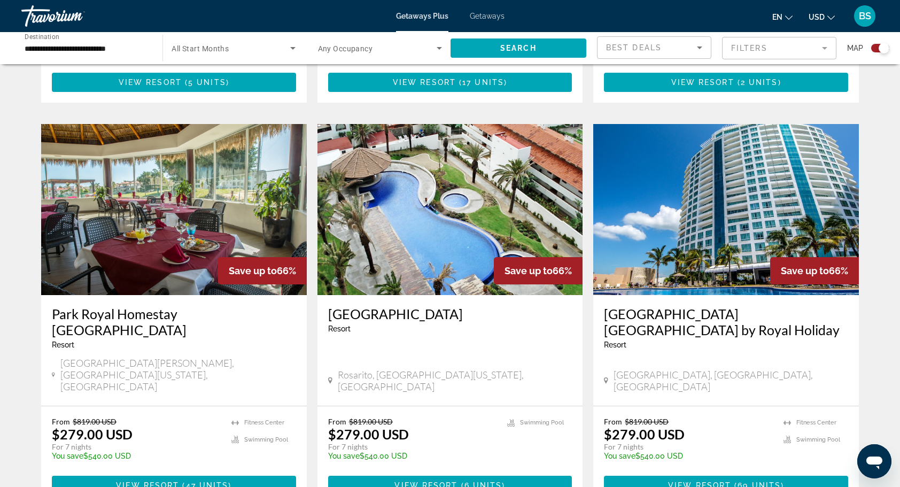
scroll to position [1496, 0]
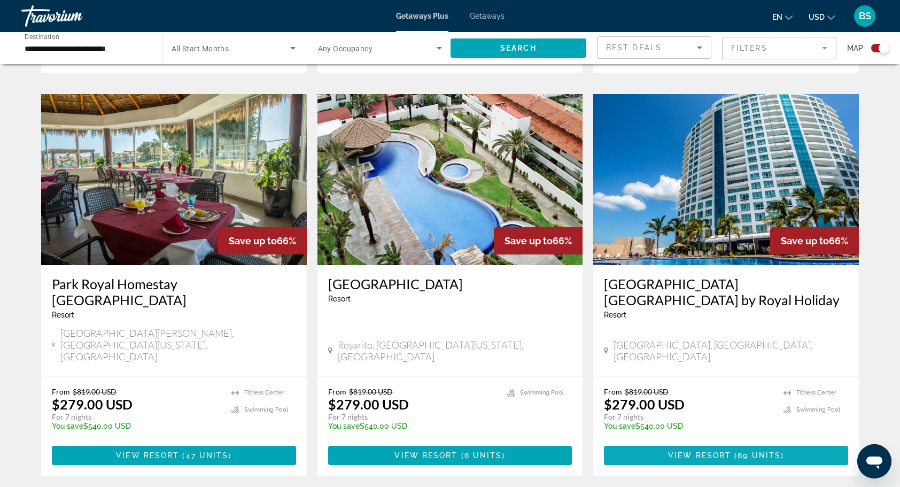
click at [726, 451] on span "View Resort" at bounding box center [699, 455] width 63 height 9
